Goal: Download file/media

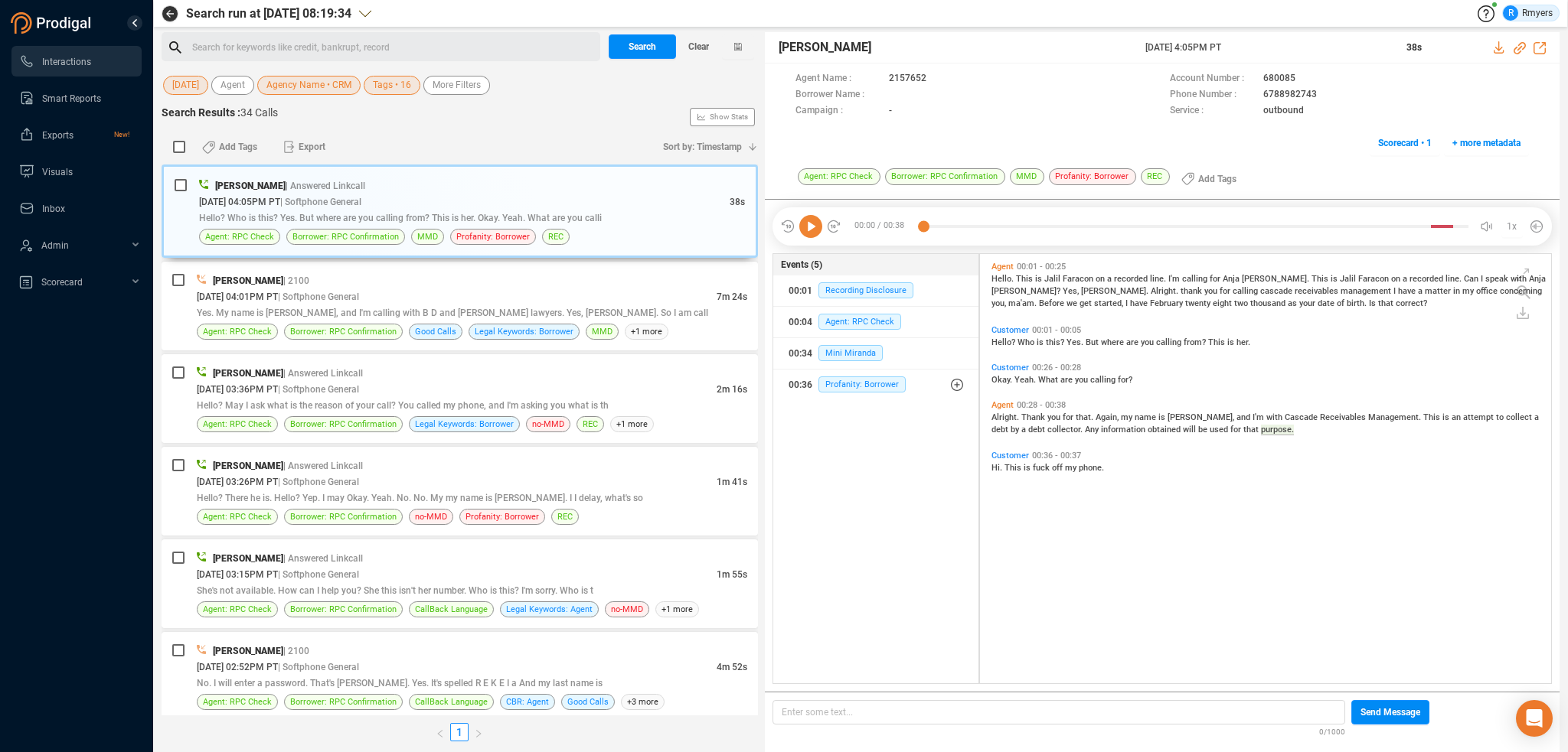
scroll to position [426, 563]
click at [699, 55] on span "Clear" at bounding box center [699, 47] width 21 height 24
click at [178, 86] on span "Last 7 days" at bounding box center [196, 85] width 48 height 19
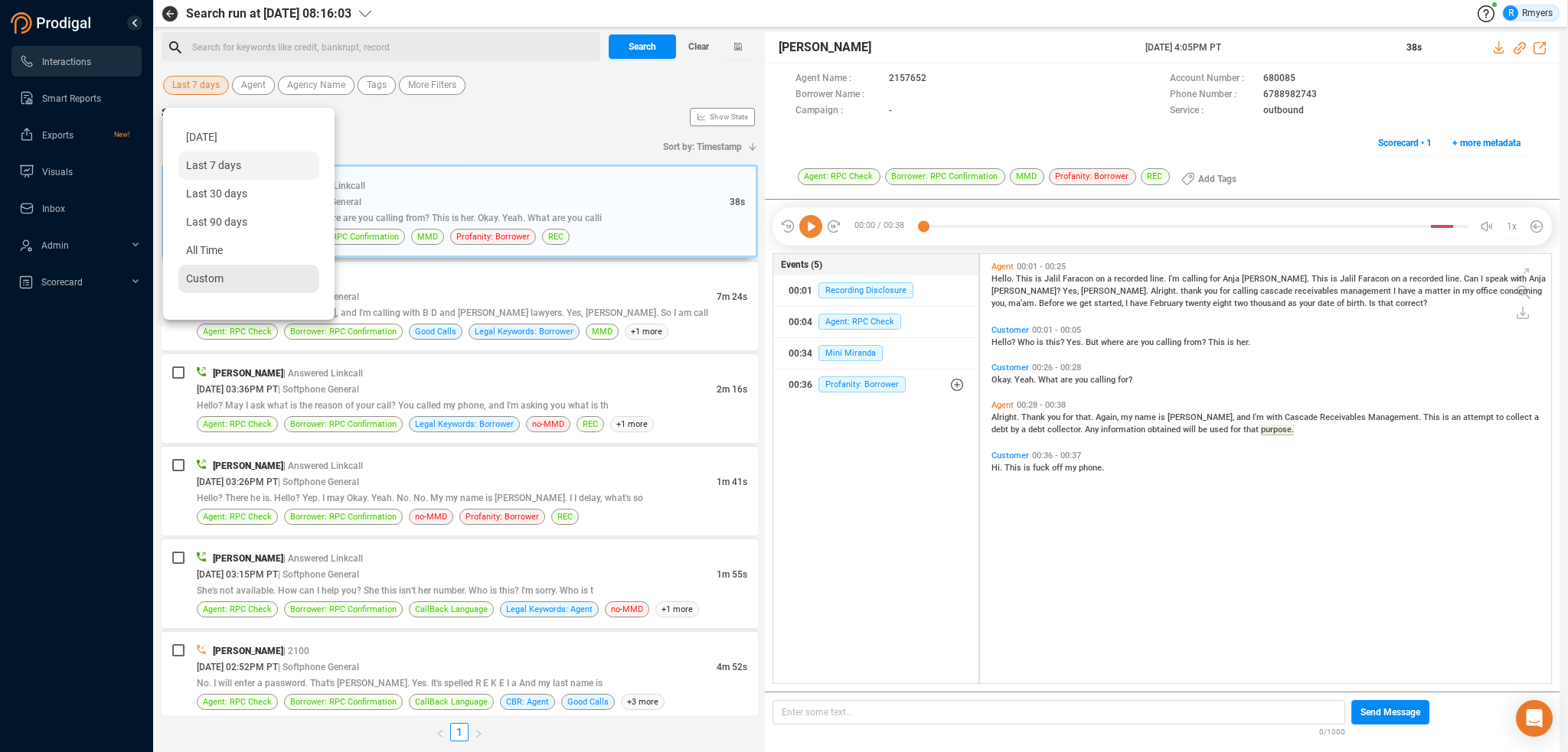
click at [205, 284] on span "Custom" at bounding box center [205, 278] width 37 height 12
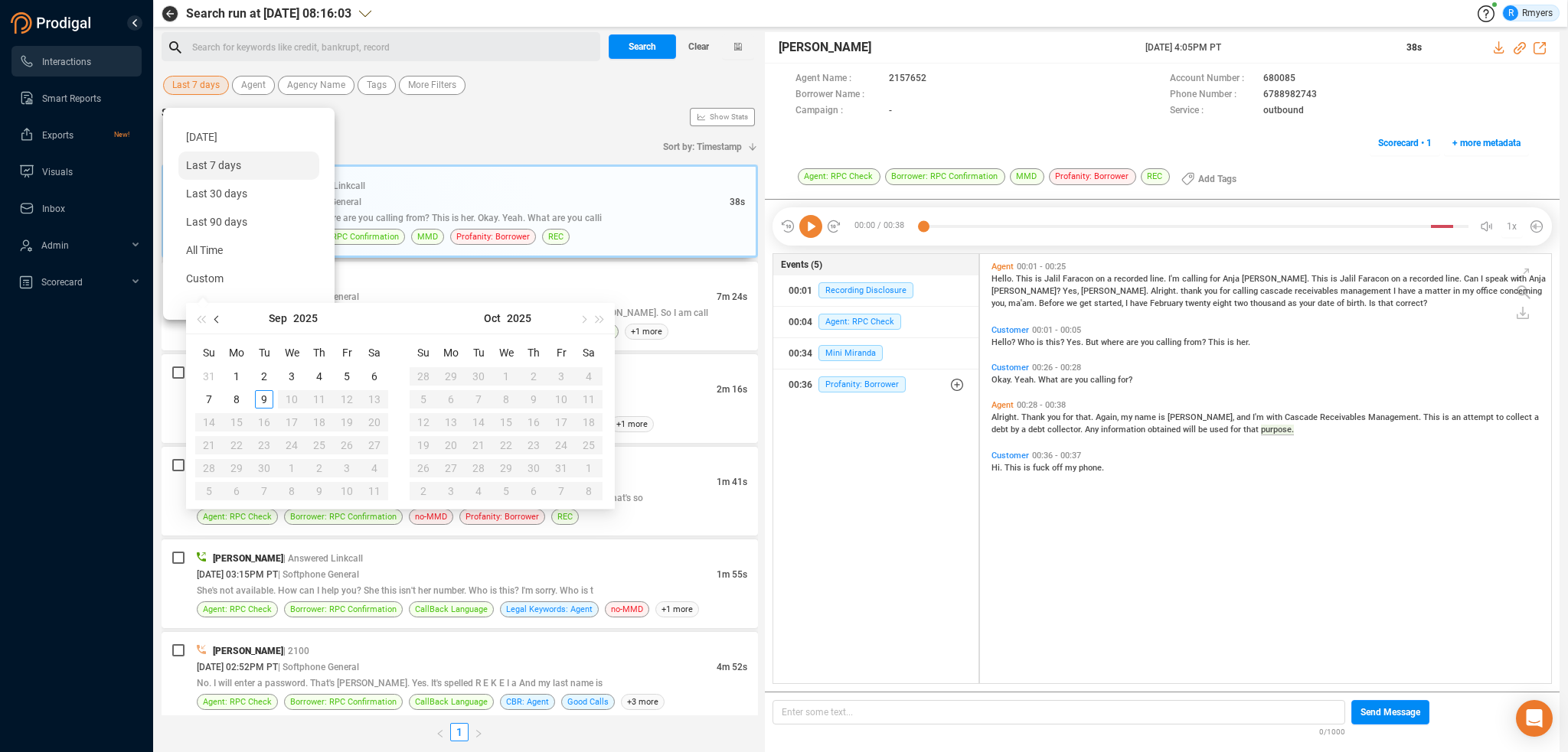
click at [218, 321] on span "button" at bounding box center [218, 319] width 8 height 8
type input "[DATE]"
click at [350, 369] on div "1" at bounding box center [347, 376] width 18 height 18
type input "[DATE]"
click at [374, 467] on div "30" at bounding box center [374, 468] width 18 height 18
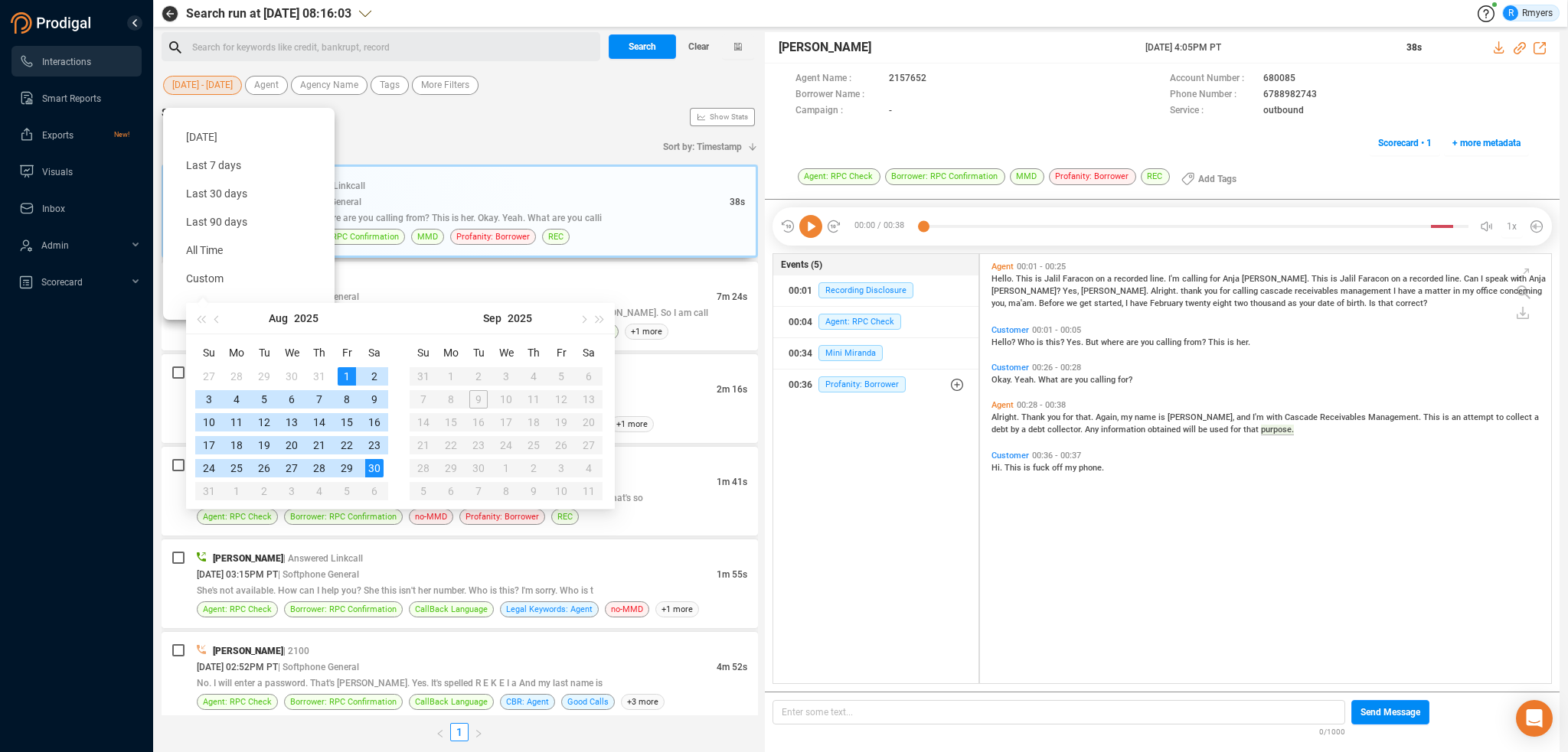
type input "[DATE]"
click at [260, 37] on div "Search for keywords like credit, bankrupt, record ﻿" at bounding box center [394, 48] width 404 height 23
drag, startPoint x: 226, startPoint y: 55, endPoint x: 231, endPoint y: 47, distance: 9.4
click at [231, 49] on div "Search for keywords like credit, bankrupt, record ﻿" at bounding box center [394, 48] width 404 height 23
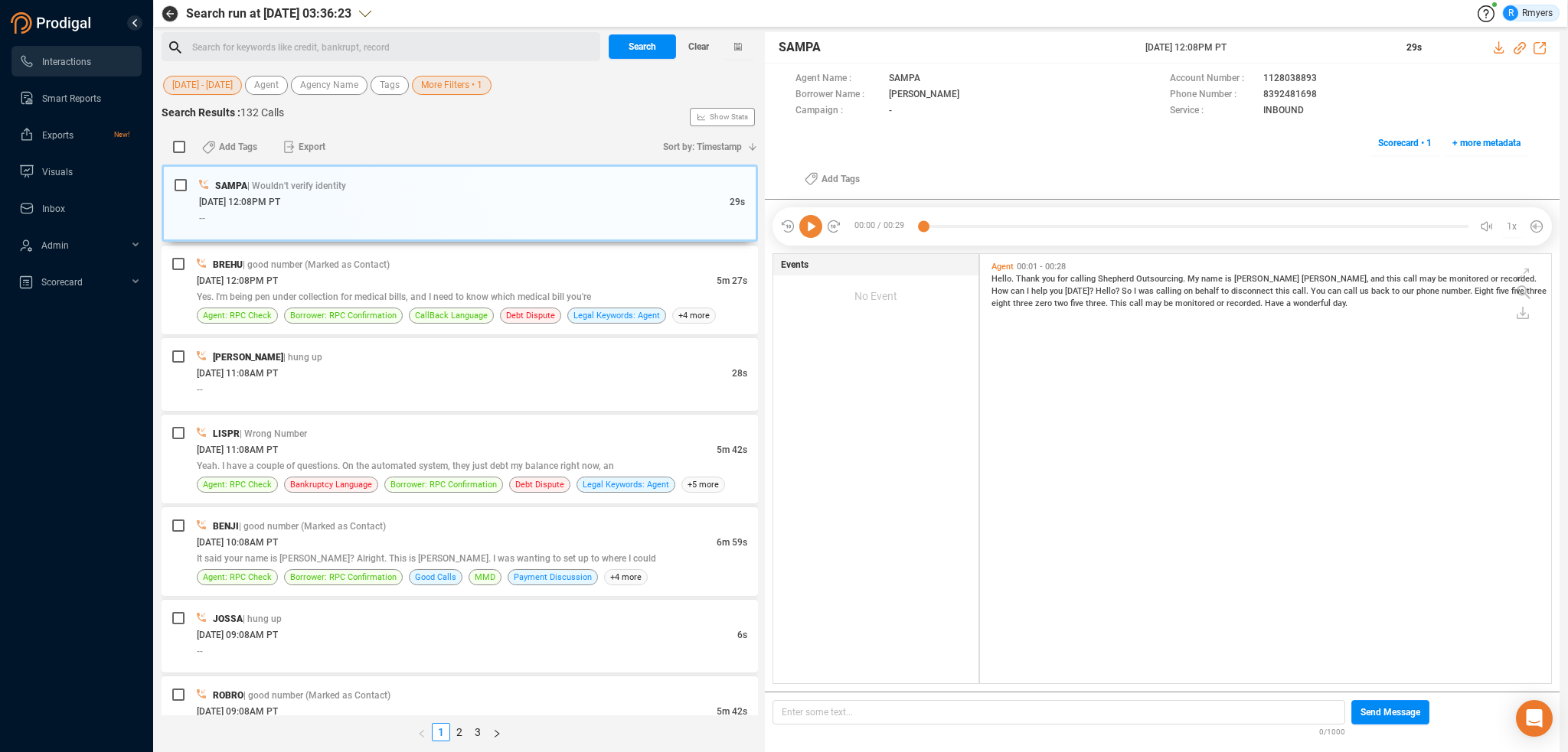
click at [461, 134] on div "Add Tags Export" at bounding box center [421, 146] width 465 height 32
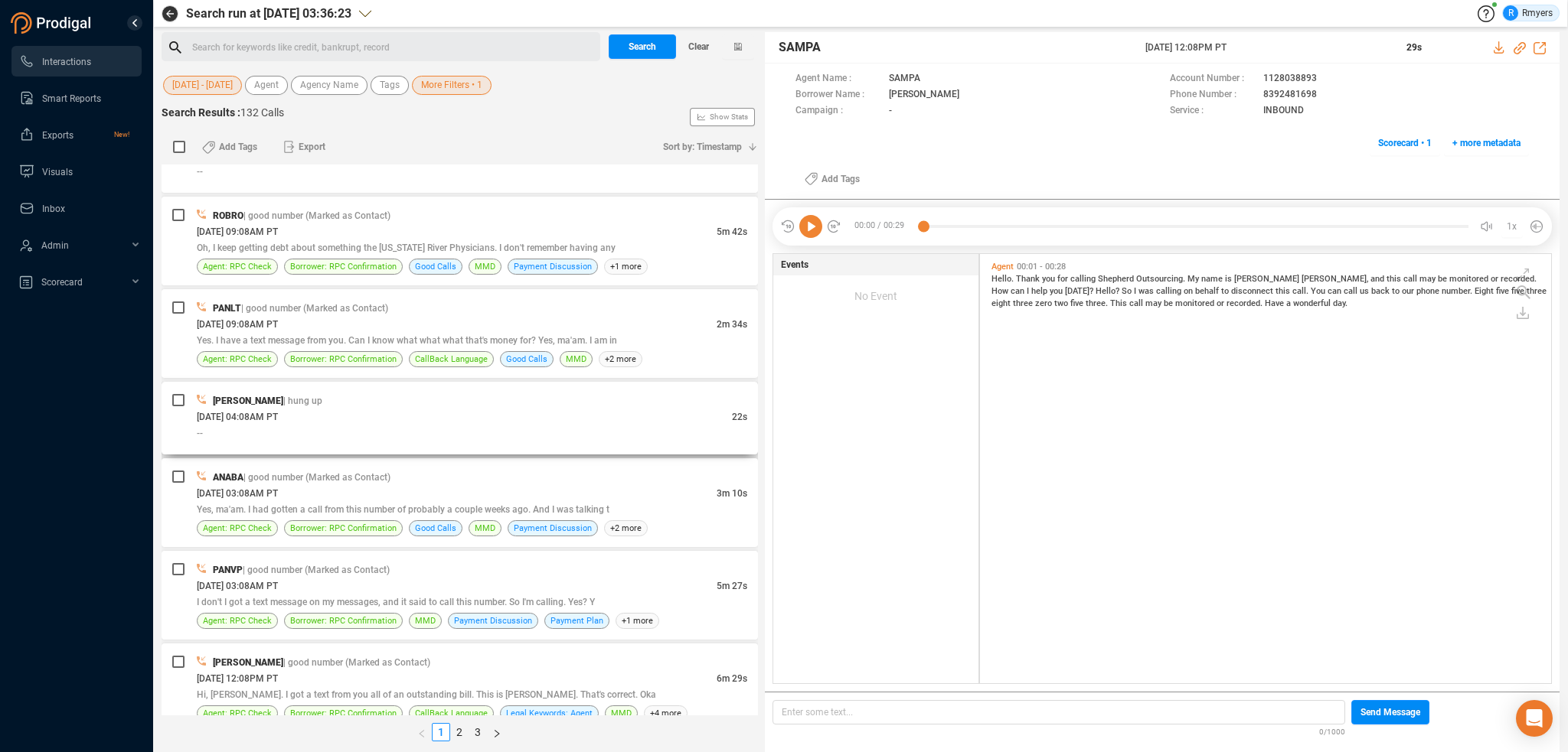
scroll to position [535, 0]
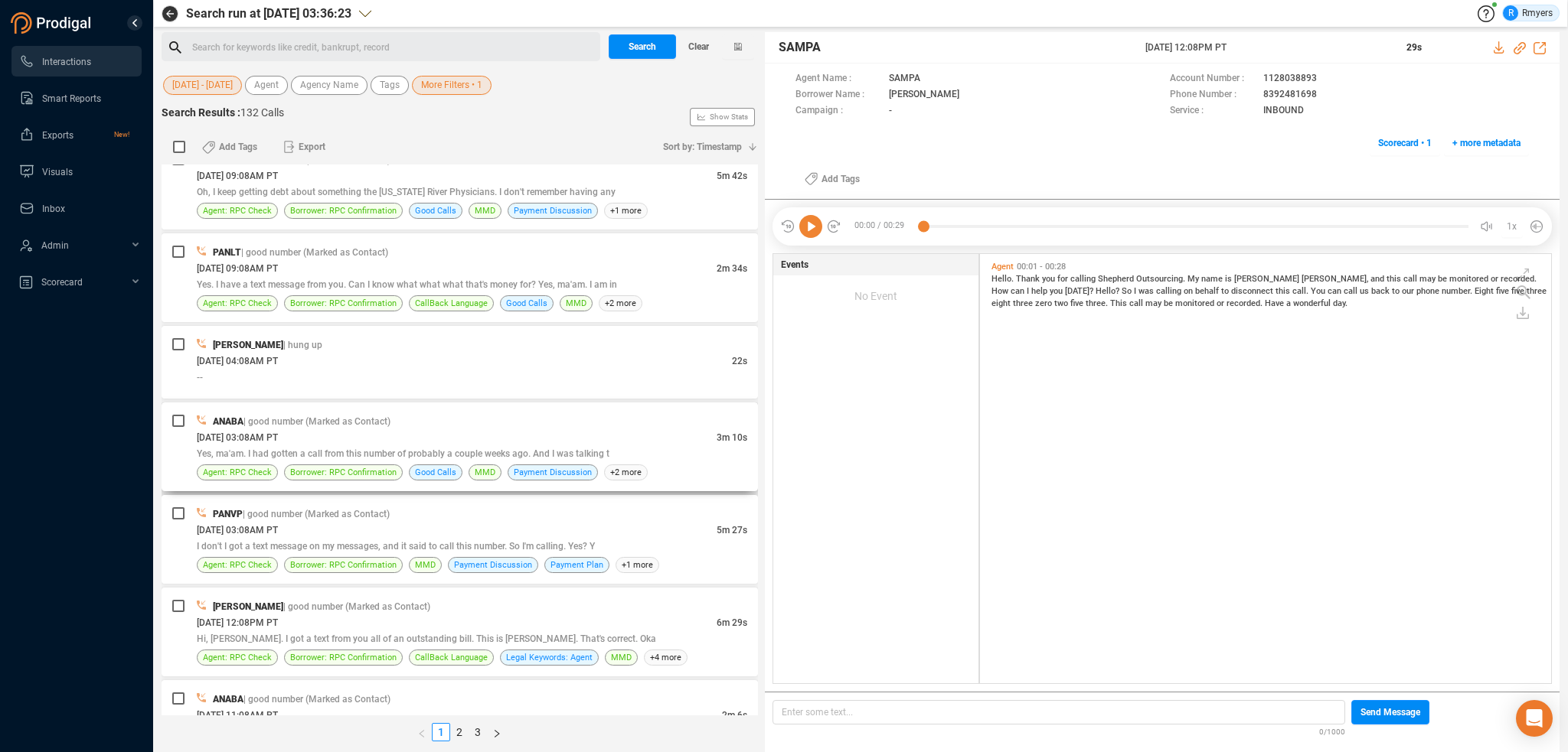
click at [436, 416] on div "ANABA | good number (Marked as Contact)" at bounding box center [472, 421] width 550 height 16
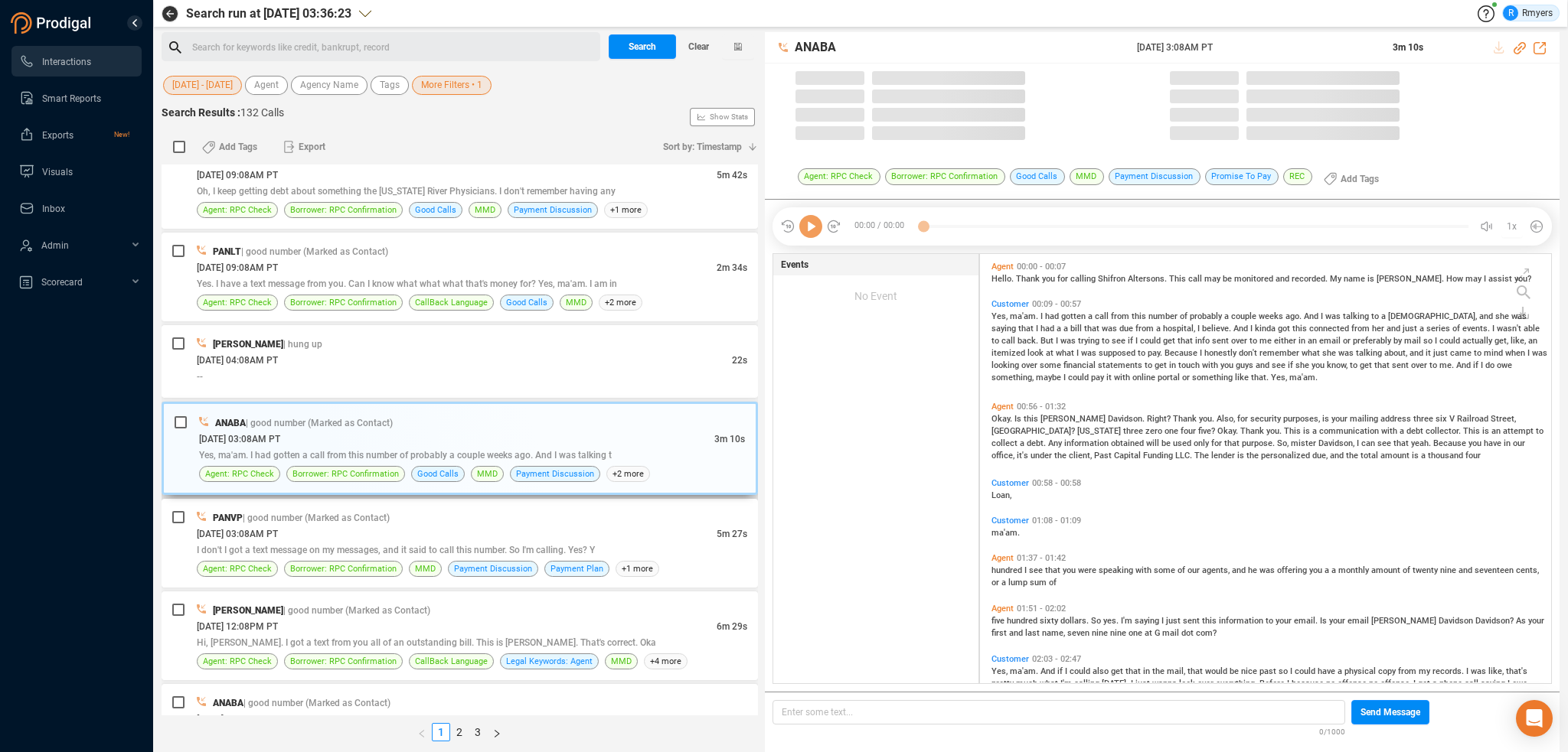
scroll to position [426, 563]
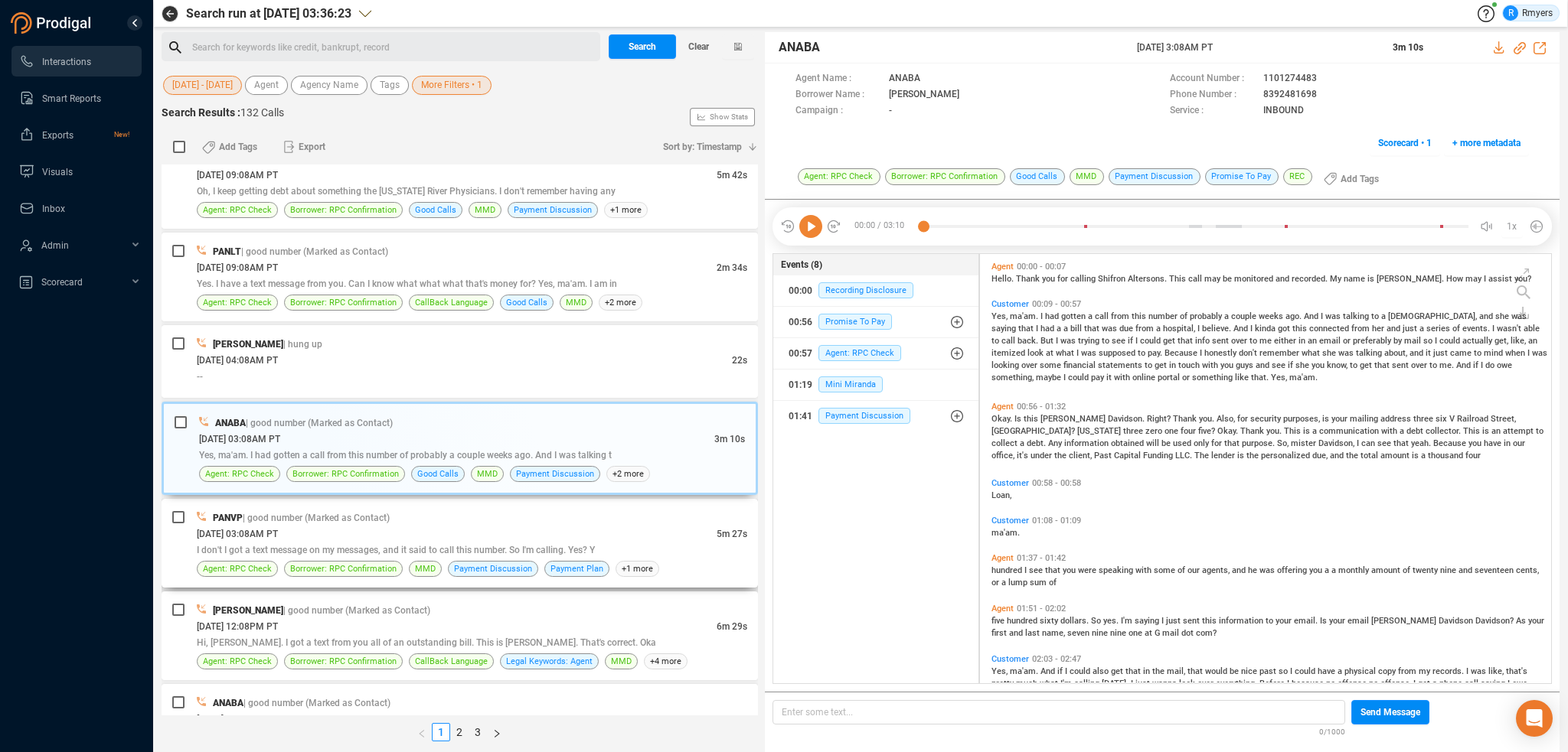
click at [425, 528] on div "[DATE] 03:08AM PT" at bounding box center [457, 534] width 520 height 16
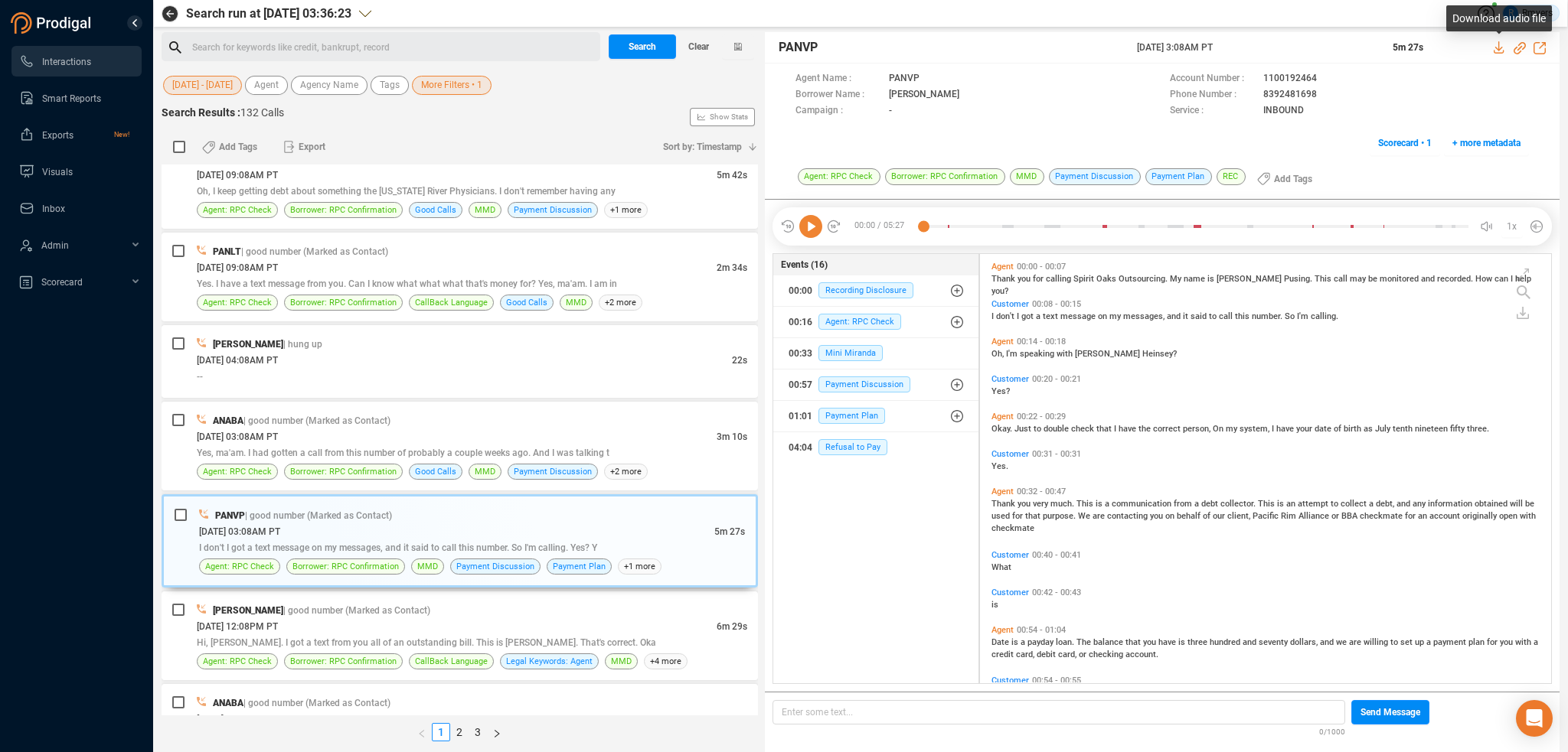
click at [1498, 49] on icon at bounding box center [1500, 48] width 12 height 12
click at [397, 48] on div "Search for keywords like credit, bankrupt, record ﻿" at bounding box center [394, 48] width 404 height 23
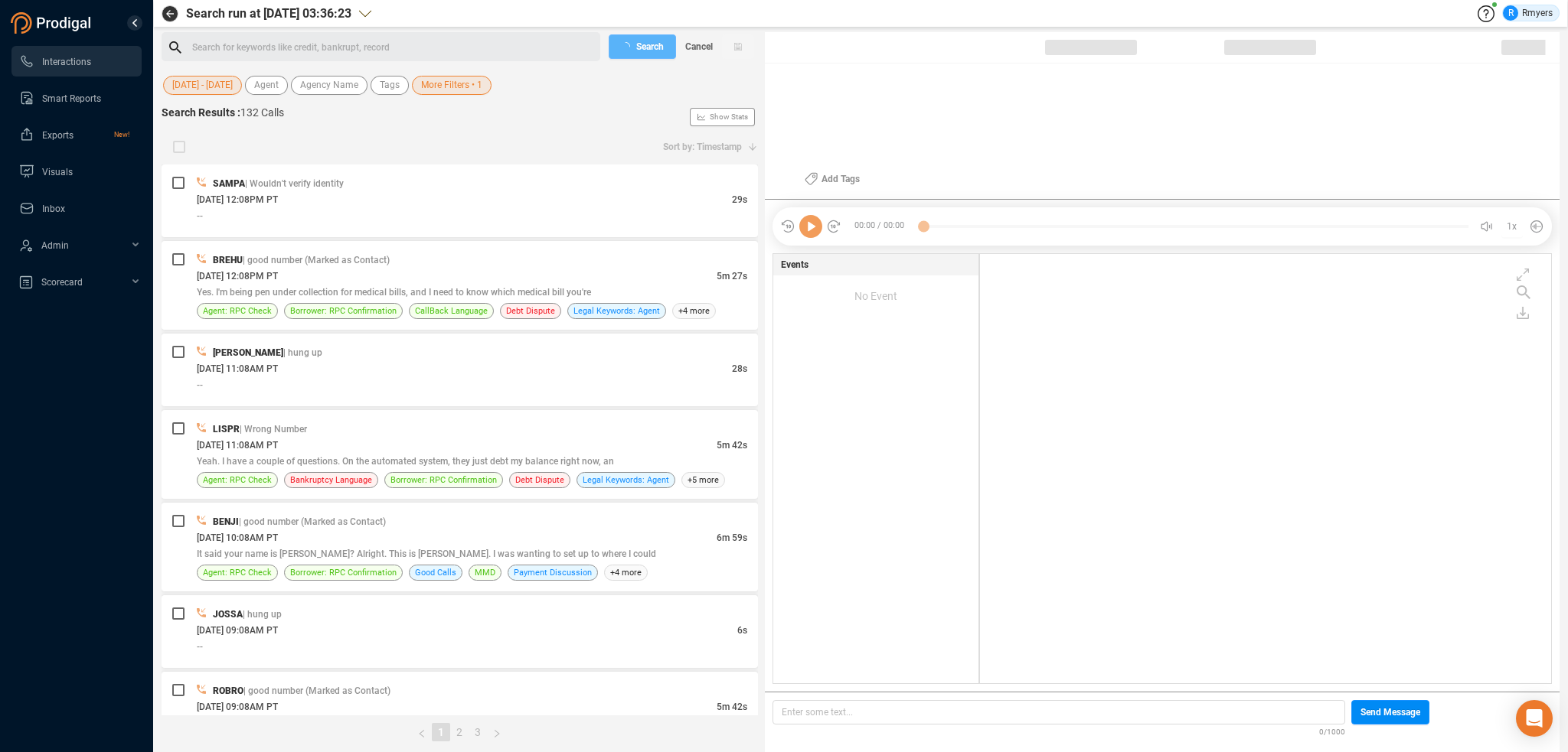
checkbox input "true"
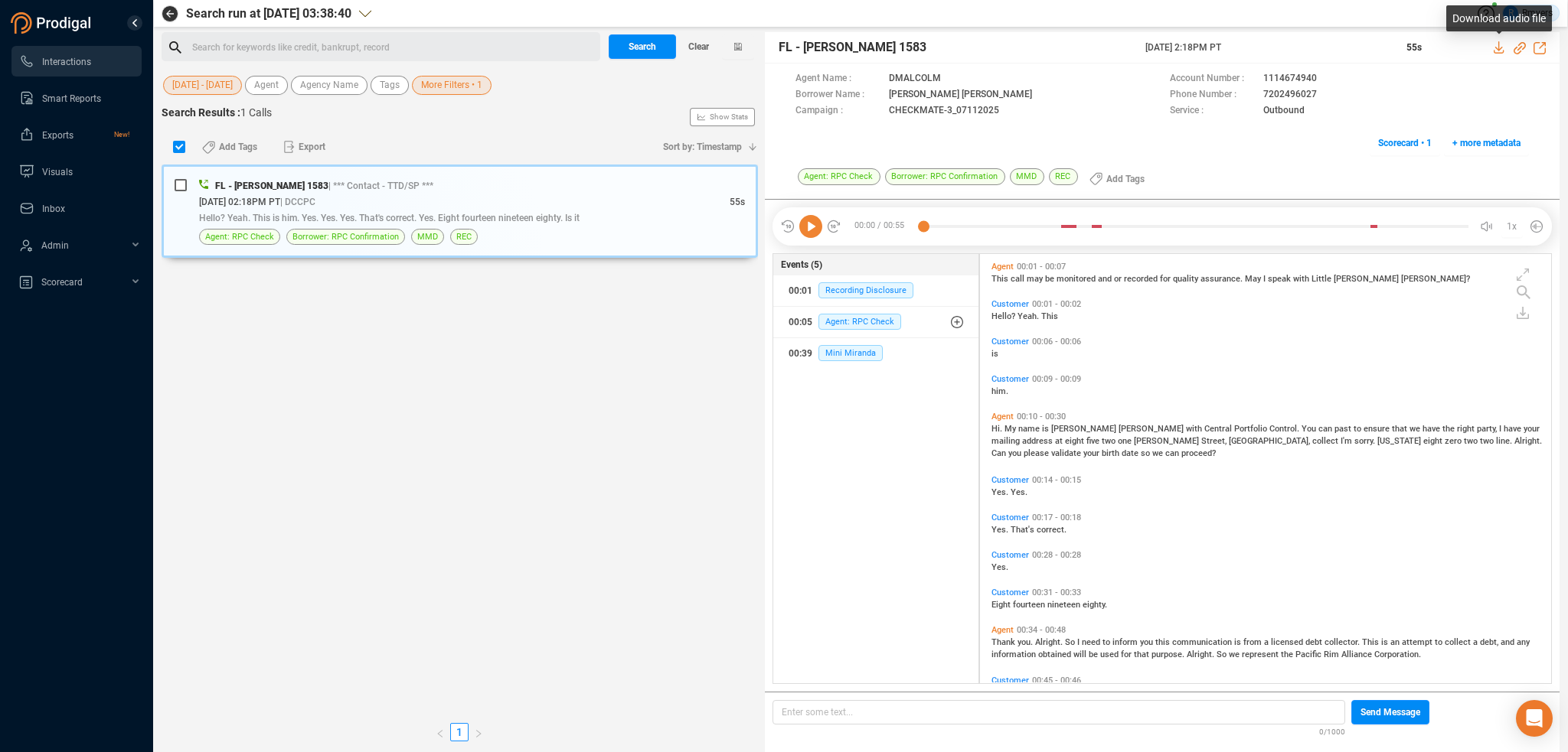
click at [1498, 43] on icon at bounding box center [1500, 48] width 12 height 12
click at [350, 51] on div "Search for keywords like credit, bankrupt, record ﻿" at bounding box center [394, 48] width 404 height 23
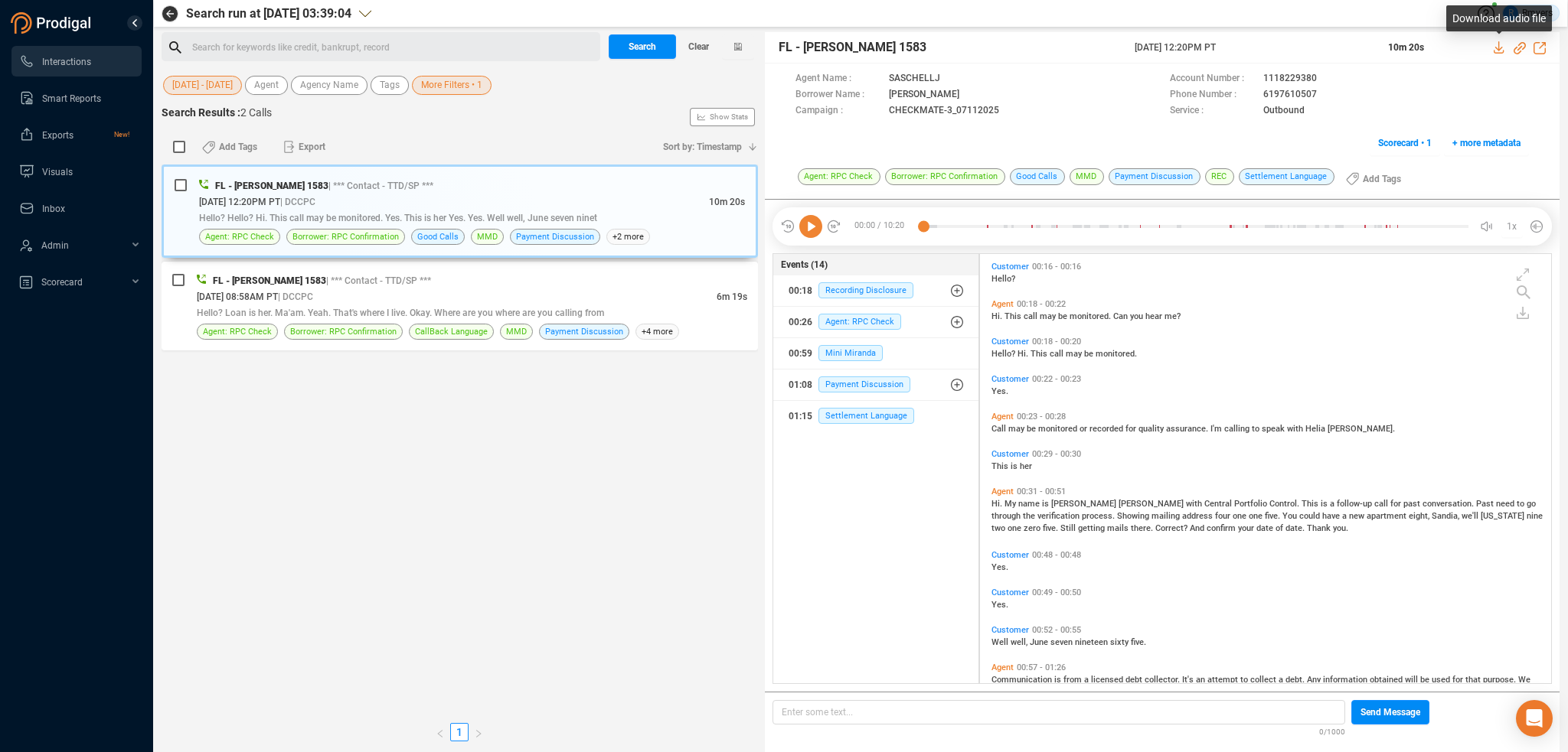
click at [1498, 44] on icon at bounding box center [1498, 48] width 10 height 12
drag, startPoint x: 594, startPoint y: 302, endPoint x: 602, endPoint y: 302, distance: 8.0
click at [594, 302] on div "[DATE] 08:58AM PT | DCCPC" at bounding box center [457, 296] width 520 height 16
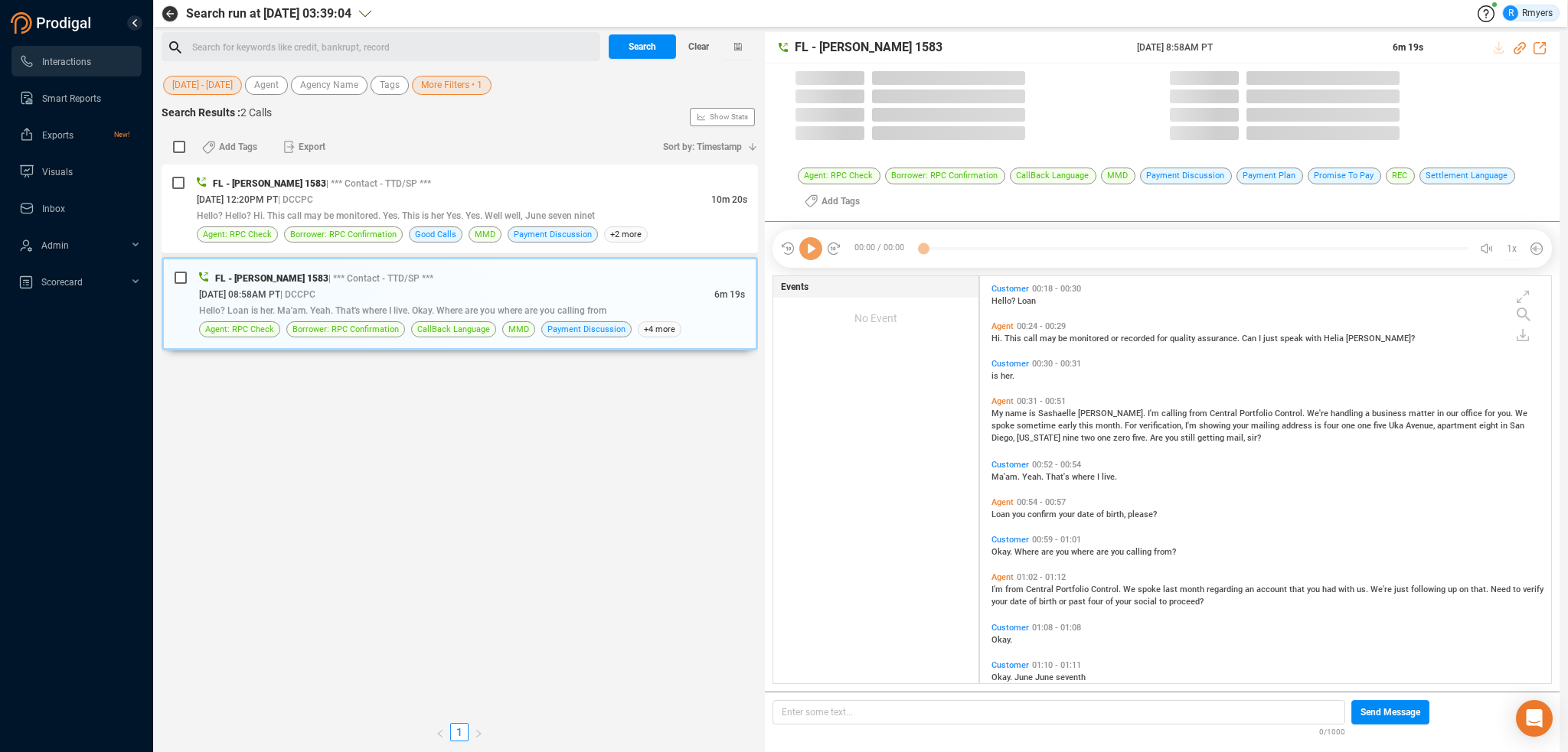
scroll to position [405, 563]
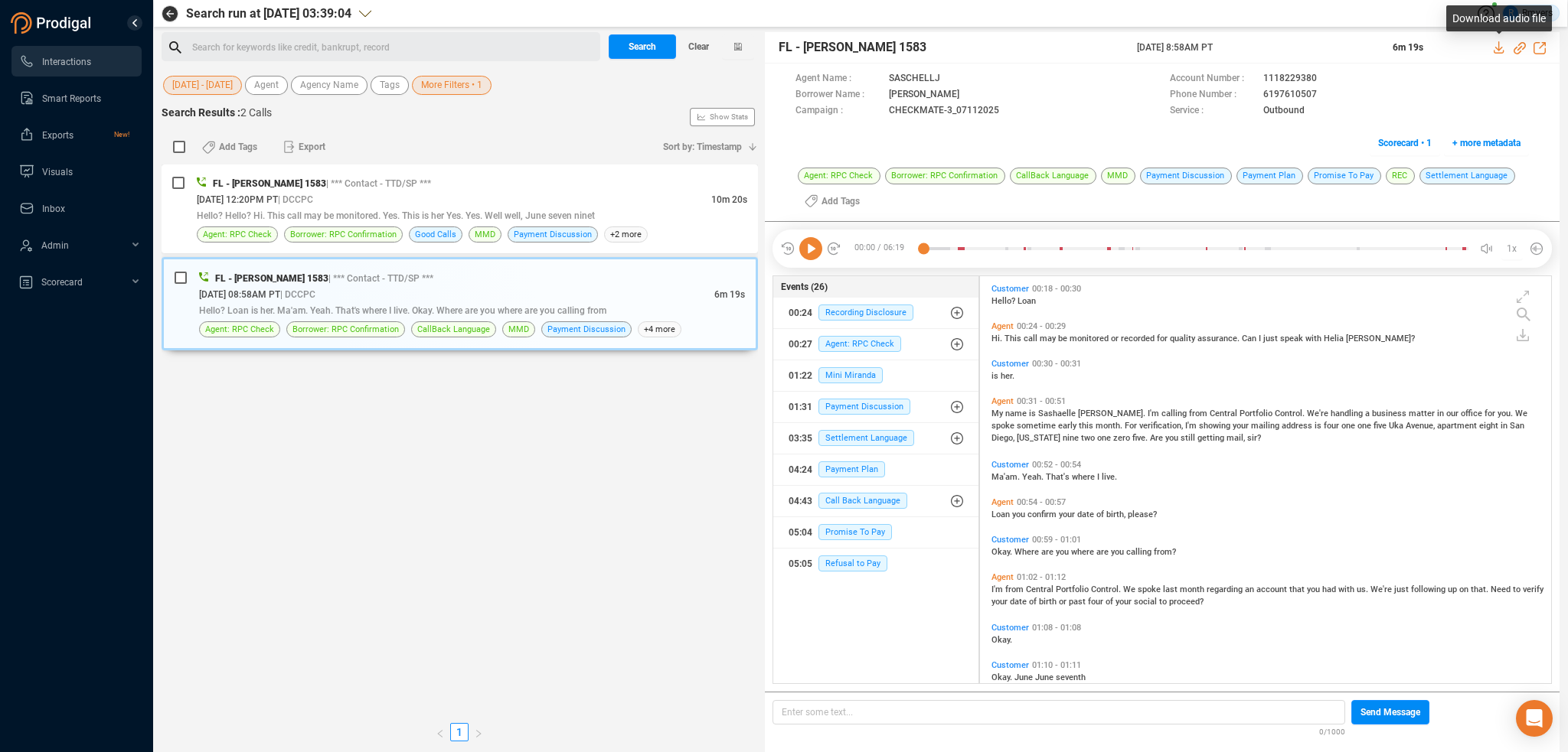
click at [1500, 47] on icon at bounding box center [1500, 48] width 12 height 12
click at [289, 47] on div "Search for keywords like credit, bankrupt, record ﻿" at bounding box center [394, 48] width 404 height 23
click at [212, 43] on div "Search for keywords like credit, bankrupt, record ﻿" at bounding box center [394, 48] width 404 height 23
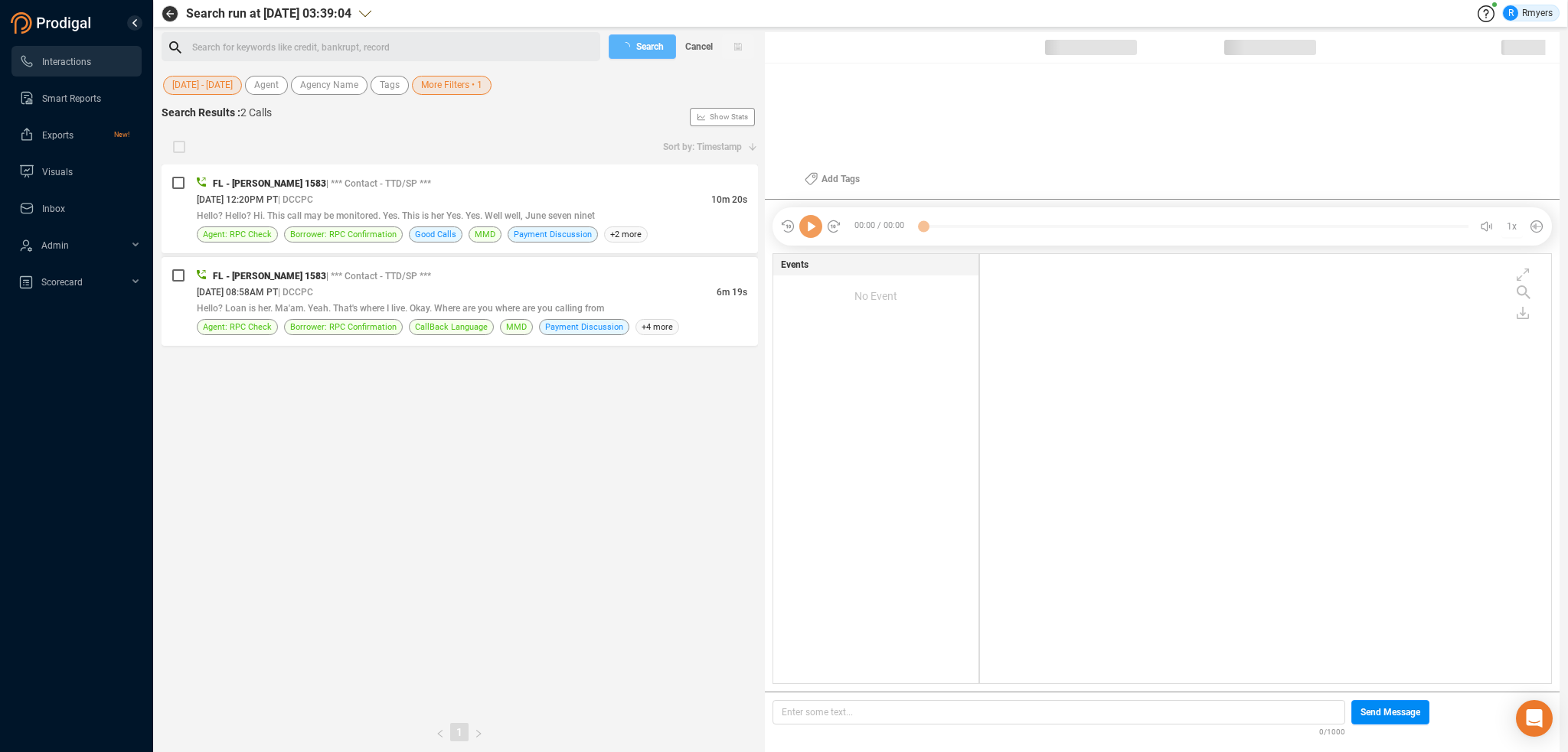
scroll to position [426, 563]
checkbox input "true"
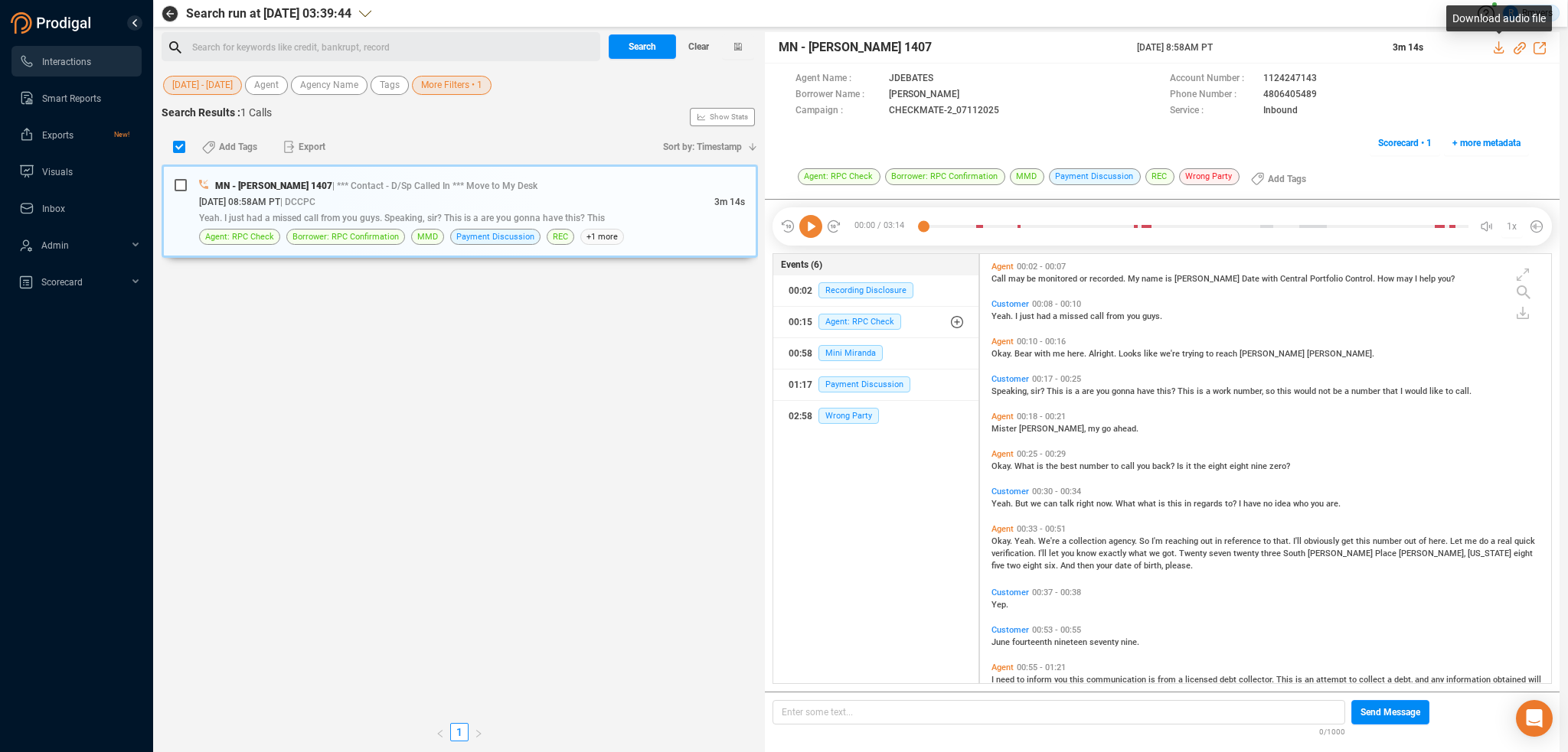
click at [1497, 48] on icon at bounding box center [1500, 48] width 12 height 12
